Goal: Task Accomplishment & Management: Manage account settings

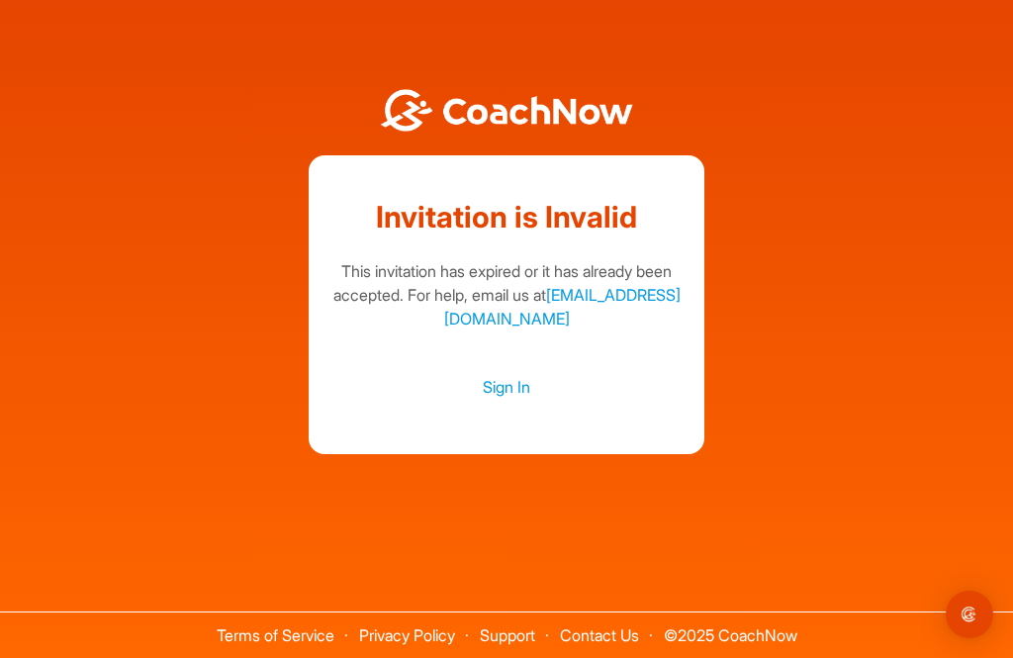
click at [488, 400] on link "Sign In" at bounding box center [506, 387] width 356 height 26
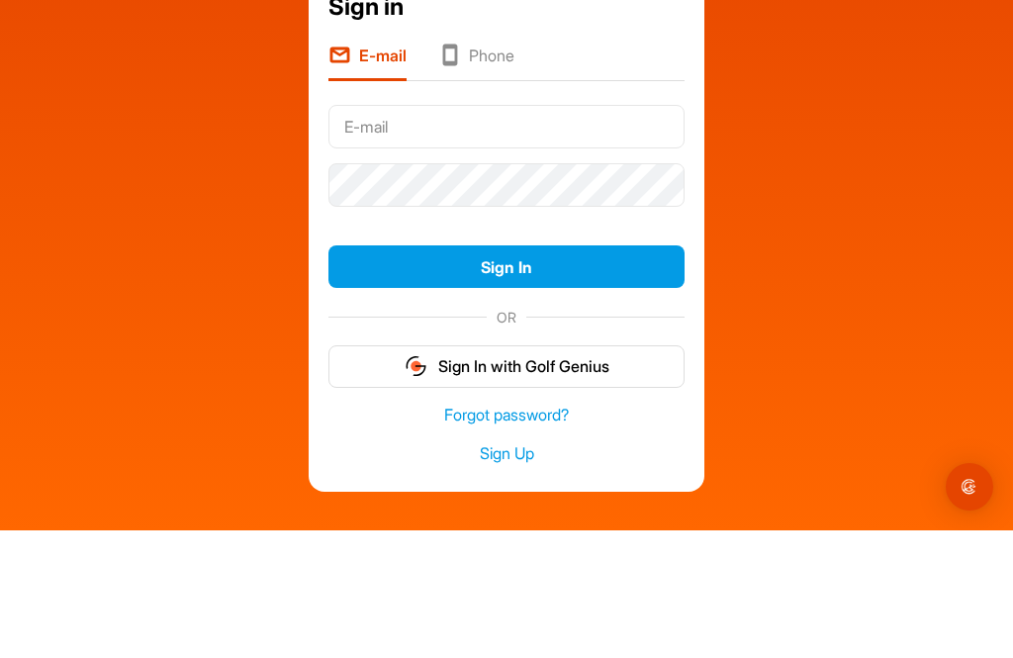
type input "I"
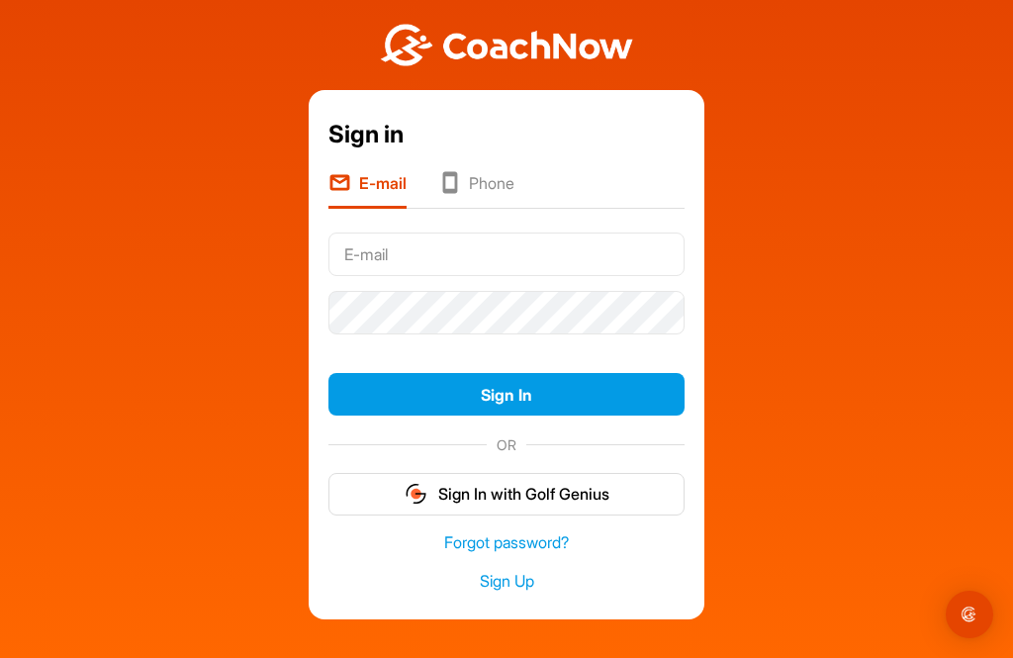
click at [471, 531] on link "Forgot password?" at bounding box center [506, 542] width 356 height 23
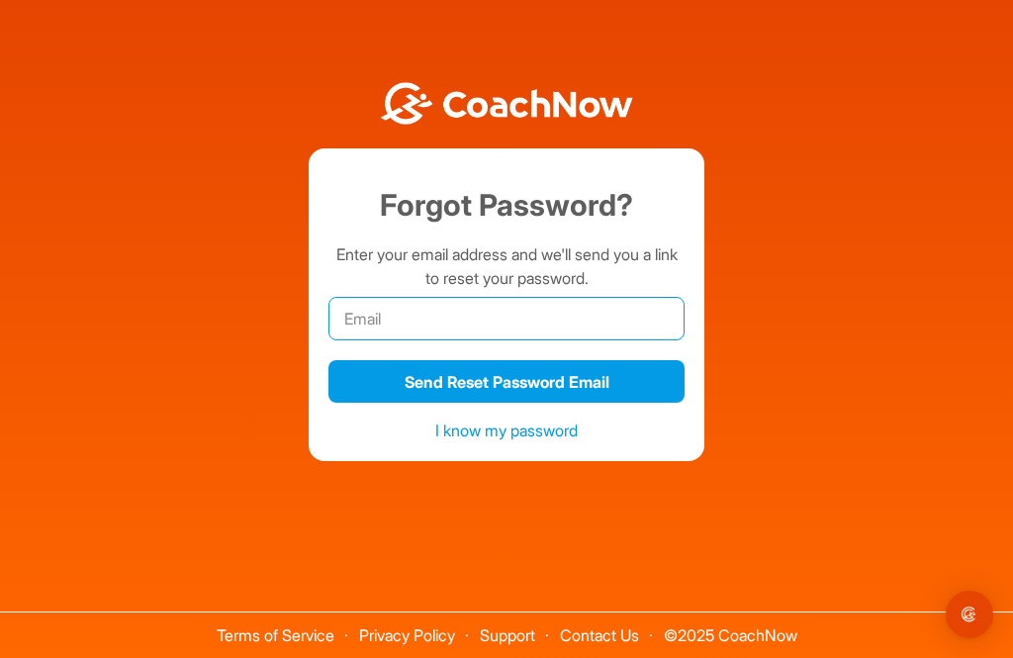
click at [387, 297] on input "email" at bounding box center [506, 319] width 356 height 44
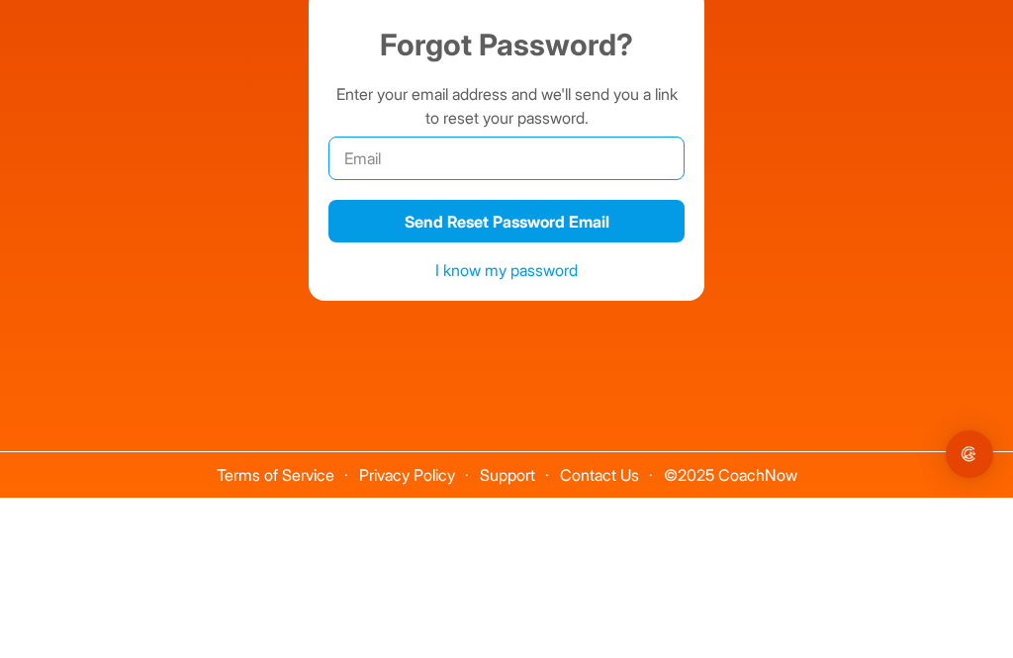
type input "[EMAIL_ADDRESS][DOMAIN_NAME]"
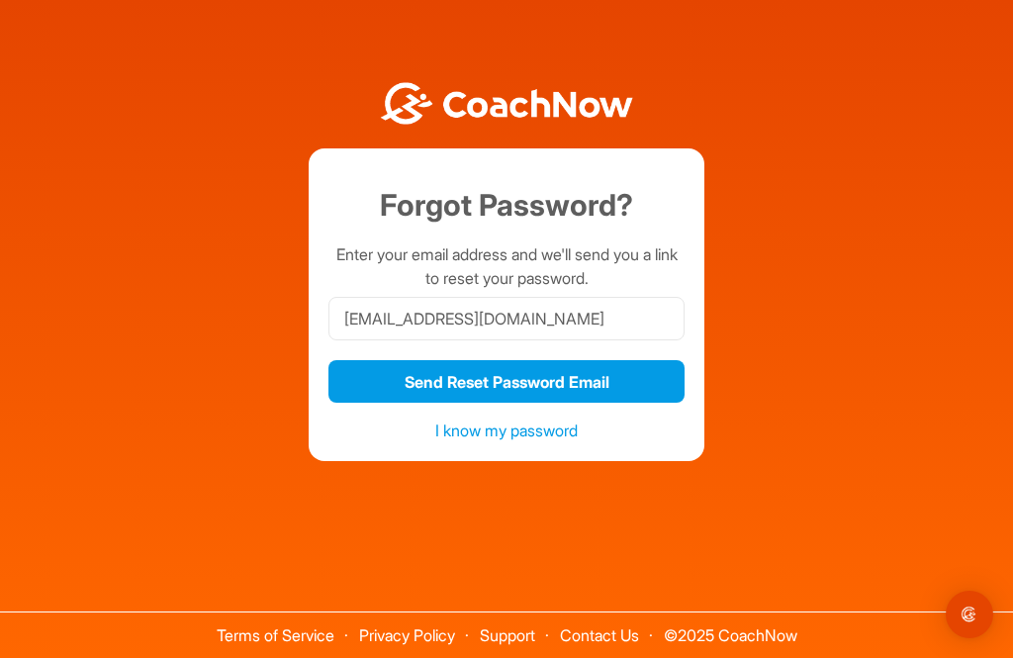
click at [377, 360] on button "Send Reset Password Email" at bounding box center [506, 381] width 356 height 43
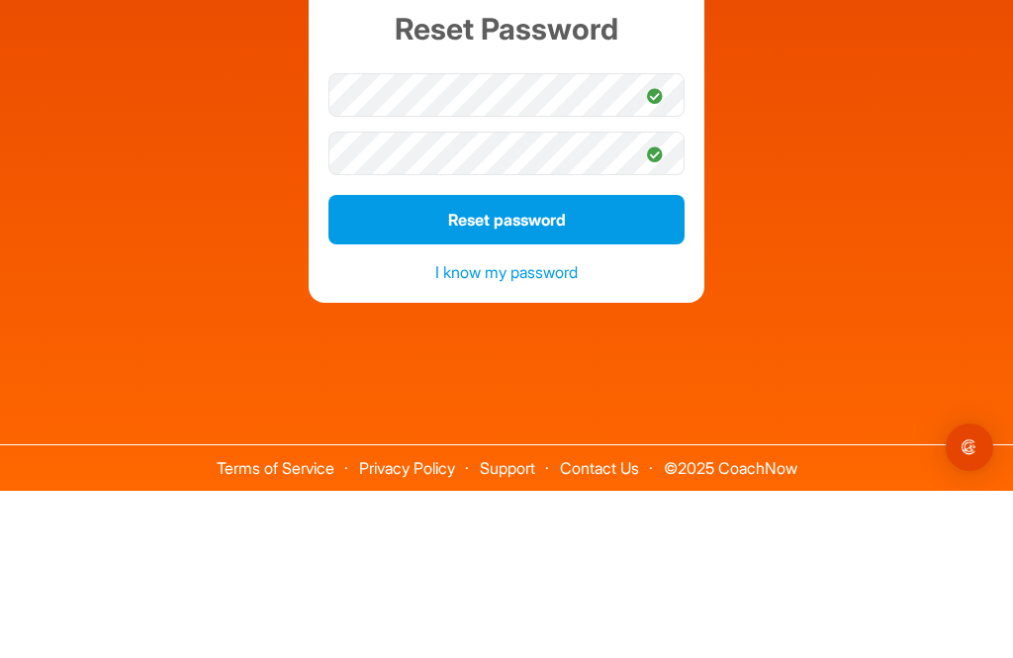
click at [648, 362] on button "Reset password" at bounding box center [506, 386] width 356 height 49
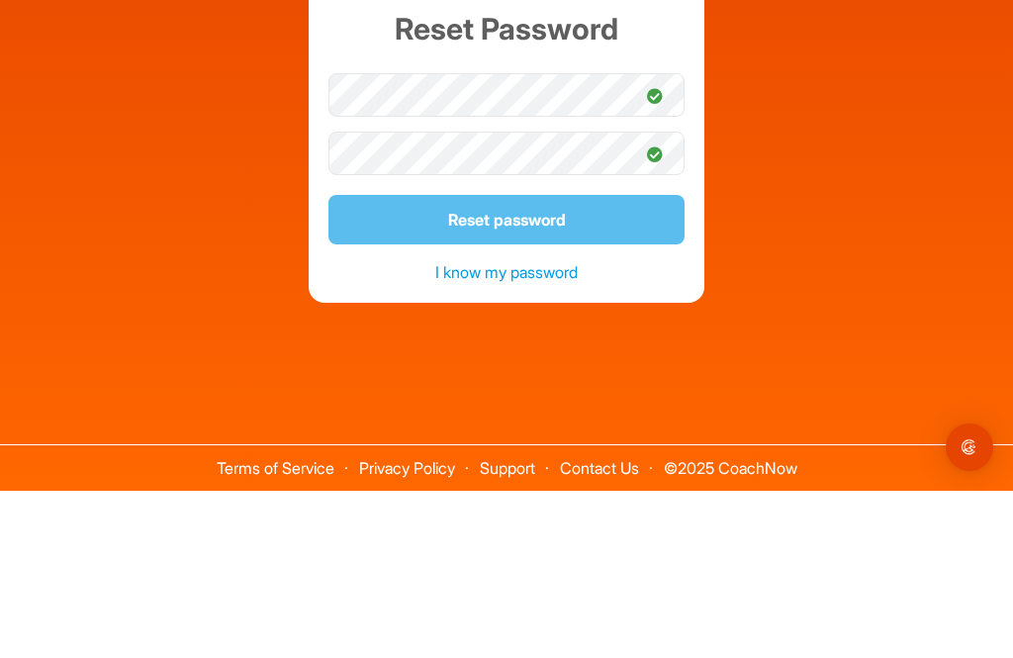
scroll to position [63, 0]
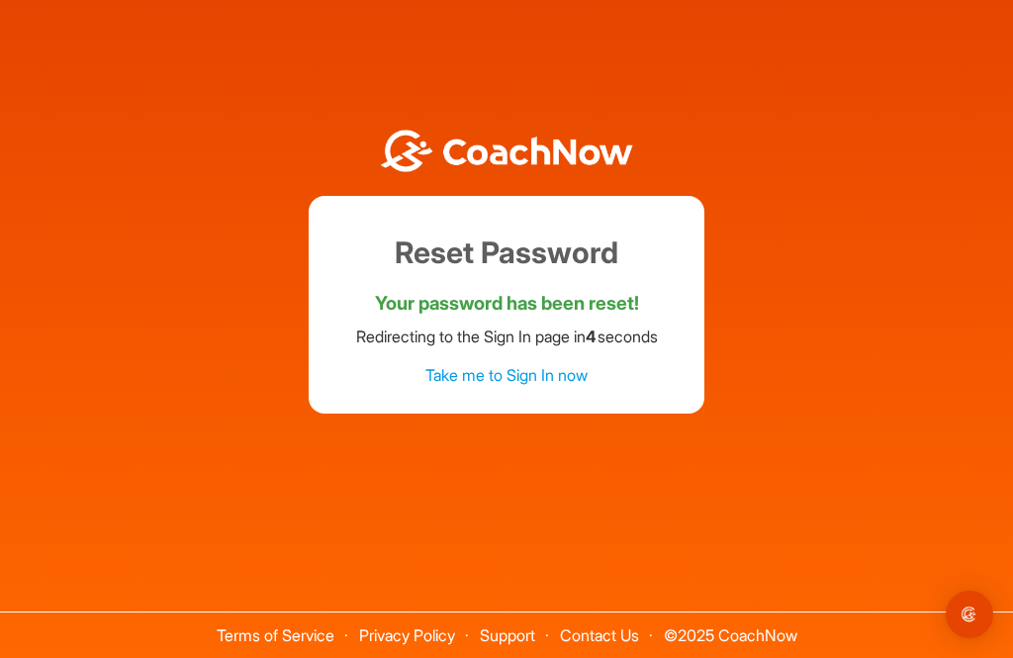
click at [456, 365] on link "Take me to Sign In now" at bounding box center [506, 375] width 162 height 20
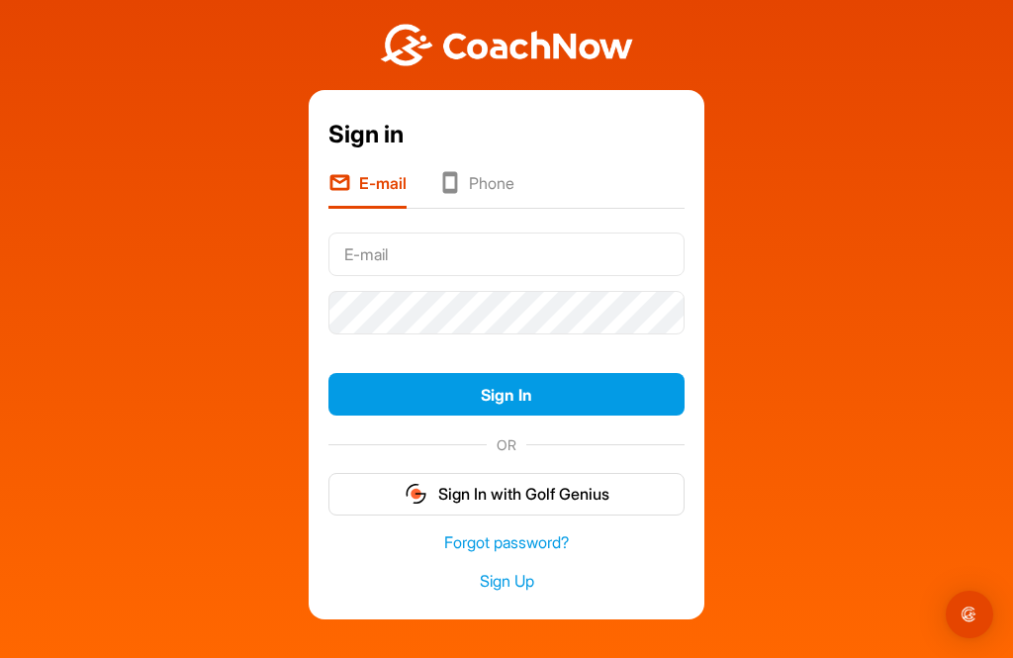
click at [363, 232] on input "text" at bounding box center [506, 254] width 356 height 44
type input "[EMAIL_ADDRESS][DOMAIN_NAME]"
click at [595, 373] on button "Sign In" at bounding box center [506, 394] width 356 height 43
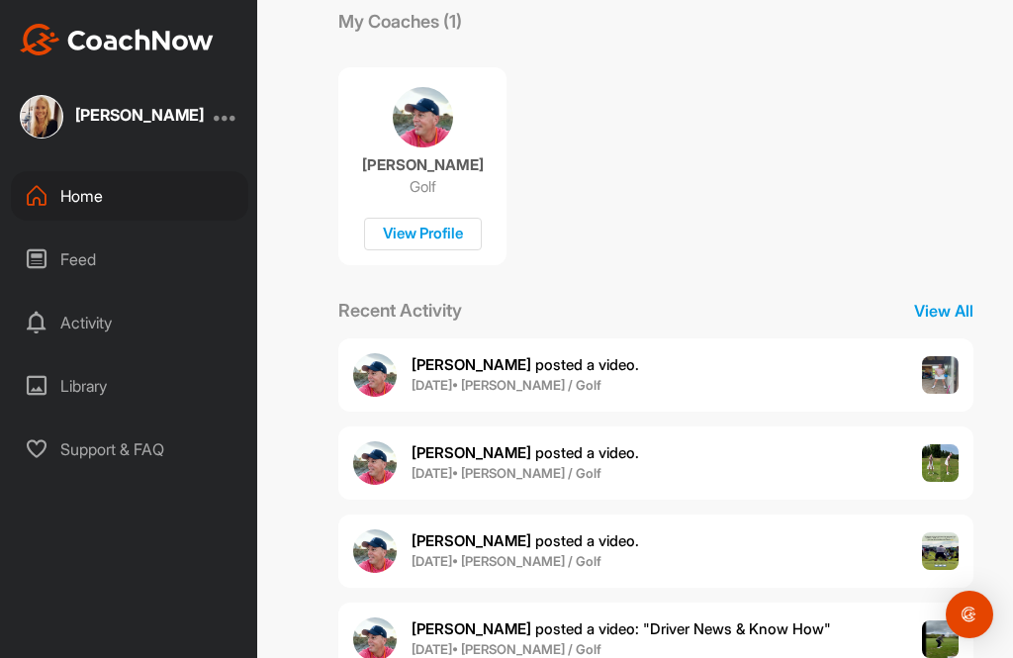
scroll to position [63, 0]
click at [463, 619] on b "[PERSON_NAME]" at bounding box center [471, 628] width 120 height 19
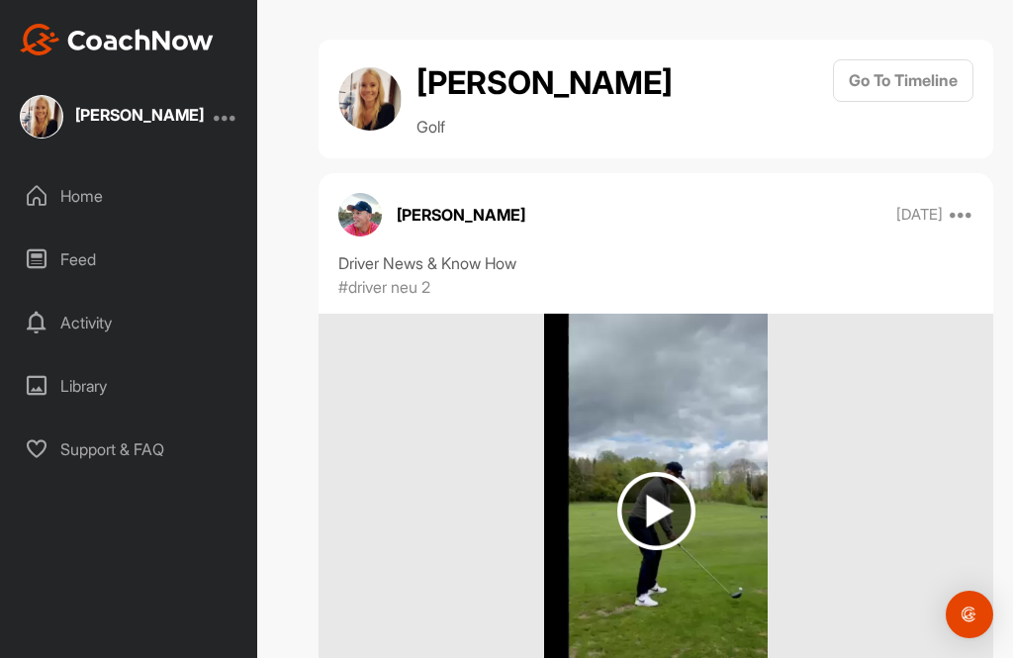
click at [648, 472] on img at bounding box center [656, 511] width 78 height 78
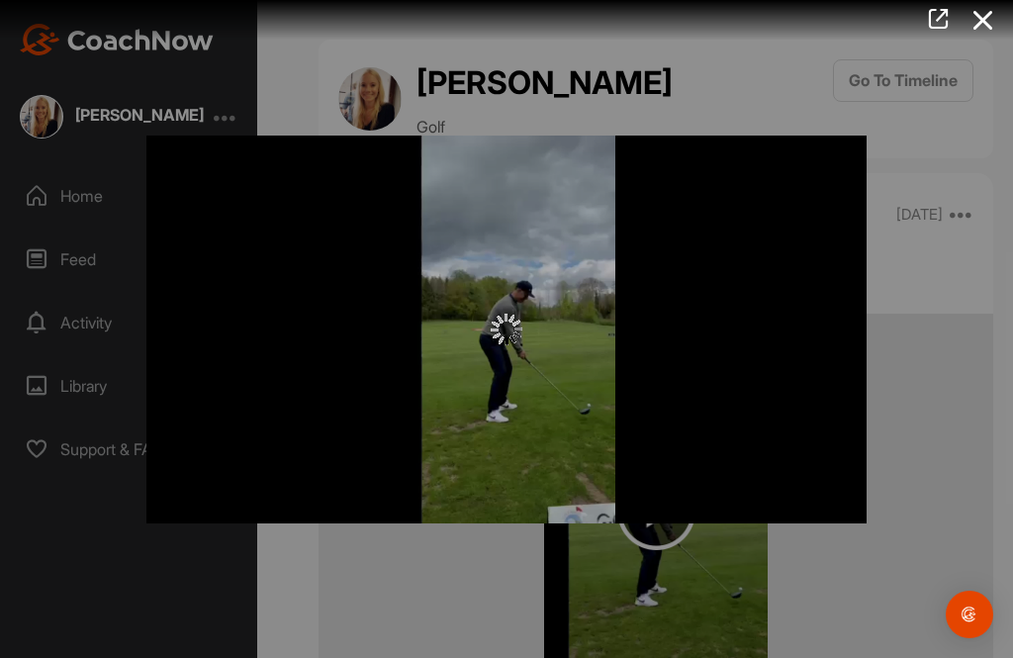
click at [777, 69] on div at bounding box center [506, 329] width 1013 height 658
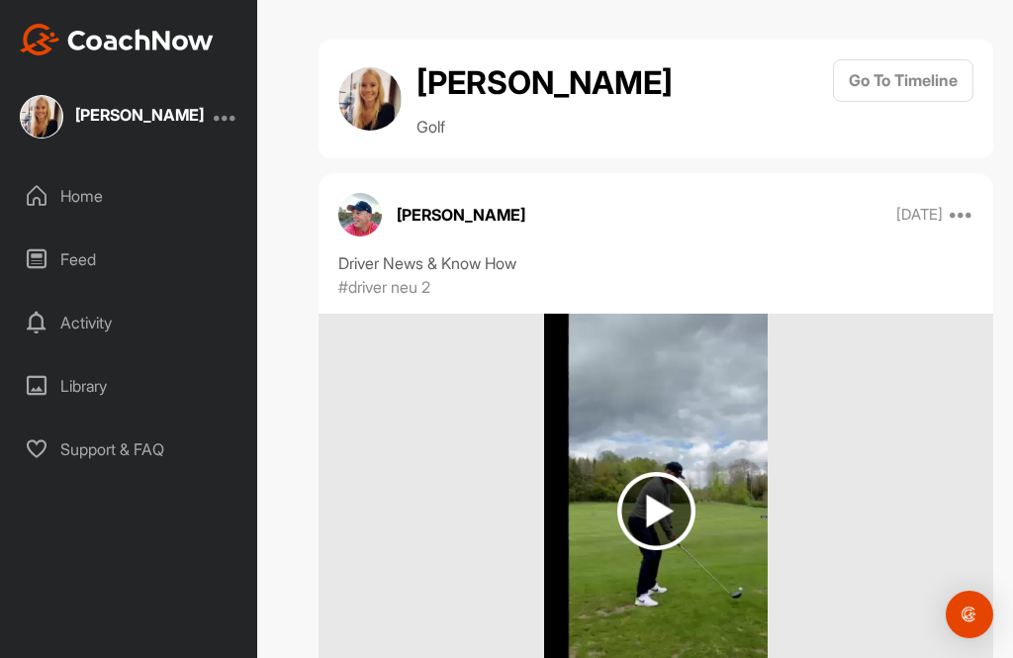
click at [990, 40] on div "[PERSON_NAME] Golf Go To Timeline" at bounding box center [655, 99] width 675 height 119
click at [869, 73] on button "Go To Timeline" at bounding box center [903, 80] width 140 height 43
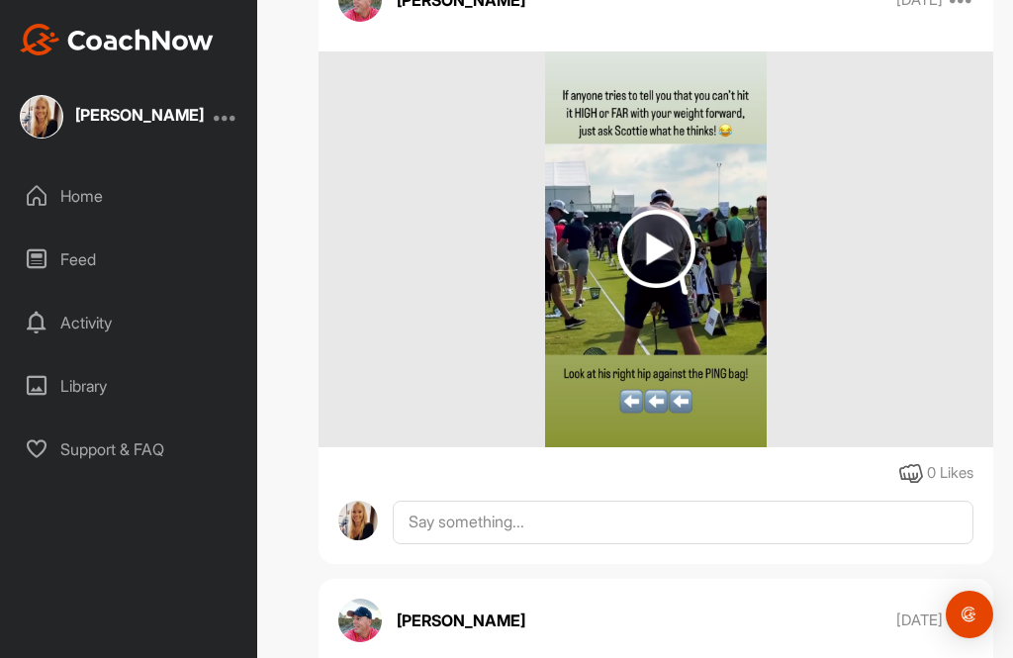
scroll to position [1642, 0]
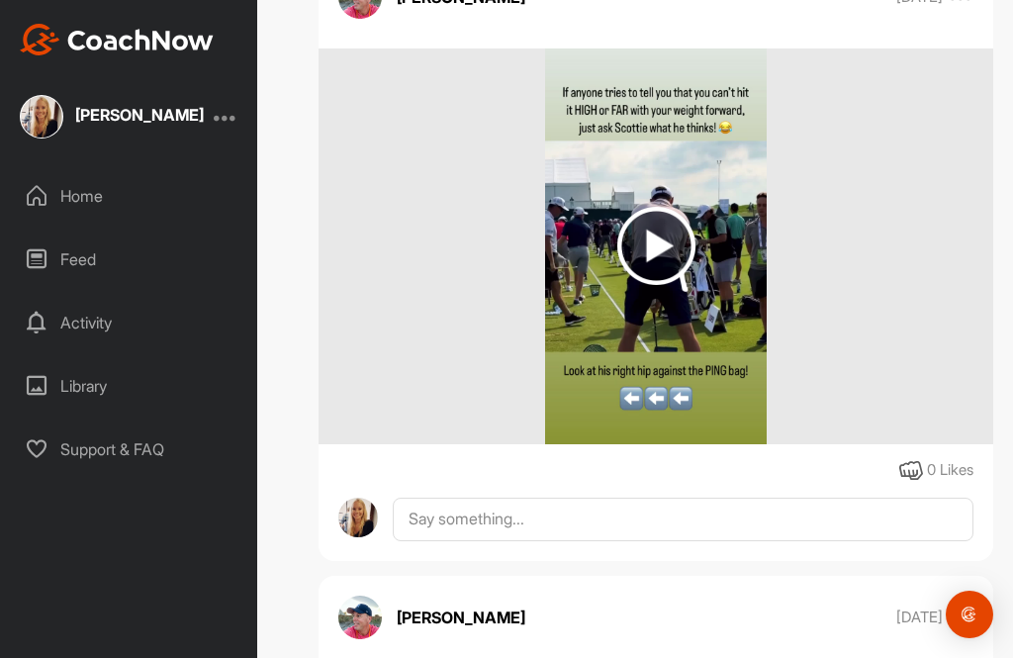
click at [670, 249] on img at bounding box center [656, 246] width 78 height 78
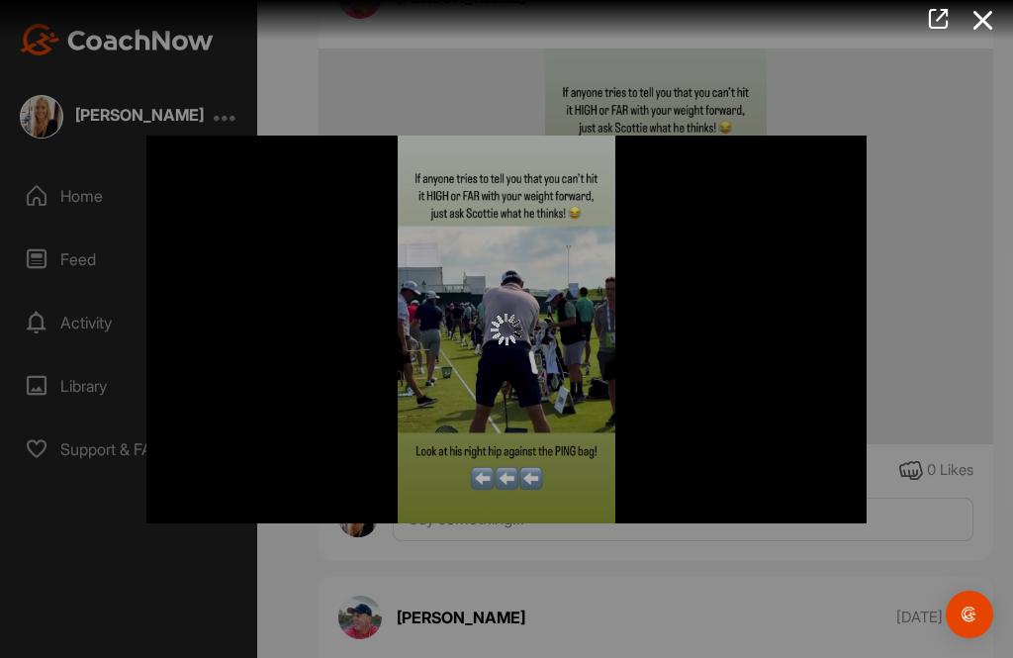
click at [937, 35] on link at bounding box center [938, 21] width 45 height 42
click at [986, 30] on icon at bounding box center [982, 20] width 45 height 37
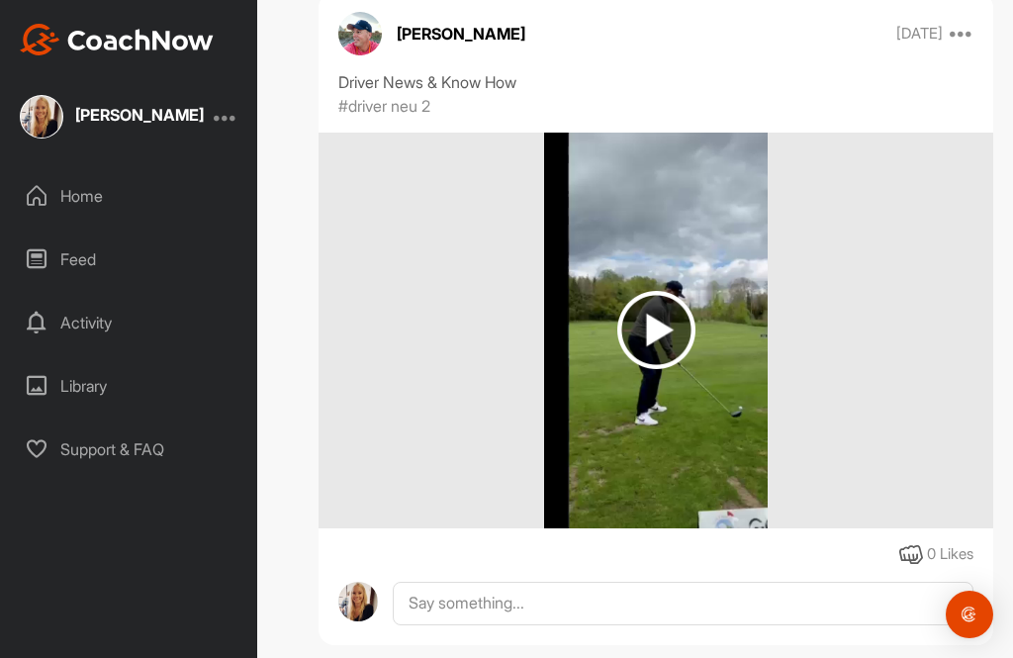
scroll to position [2263, 0]
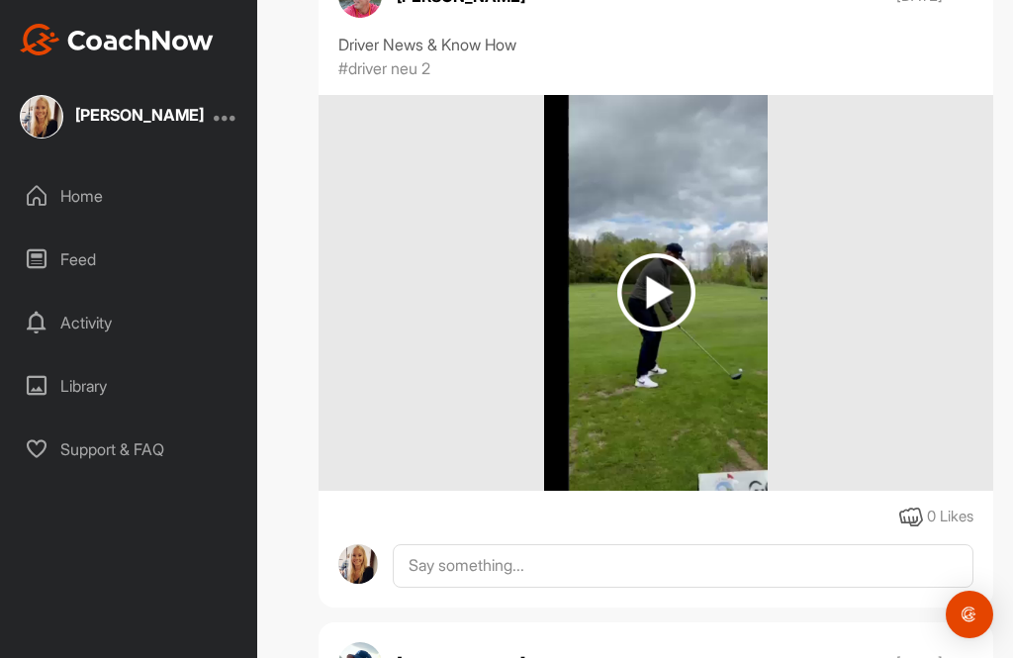
click at [655, 298] on img at bounding box center [656, 292] width 78 height 78
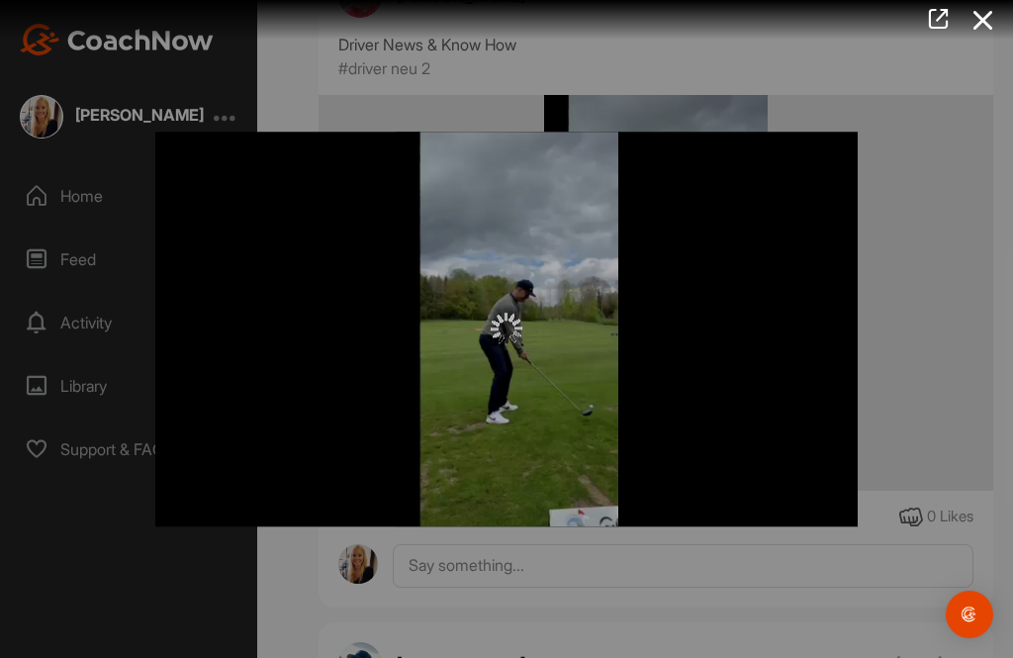
click at [929, 25] on icon at bounding box center [938, 19] width 23 height 22
